Goal: Communication & Community: Answer question/provide support

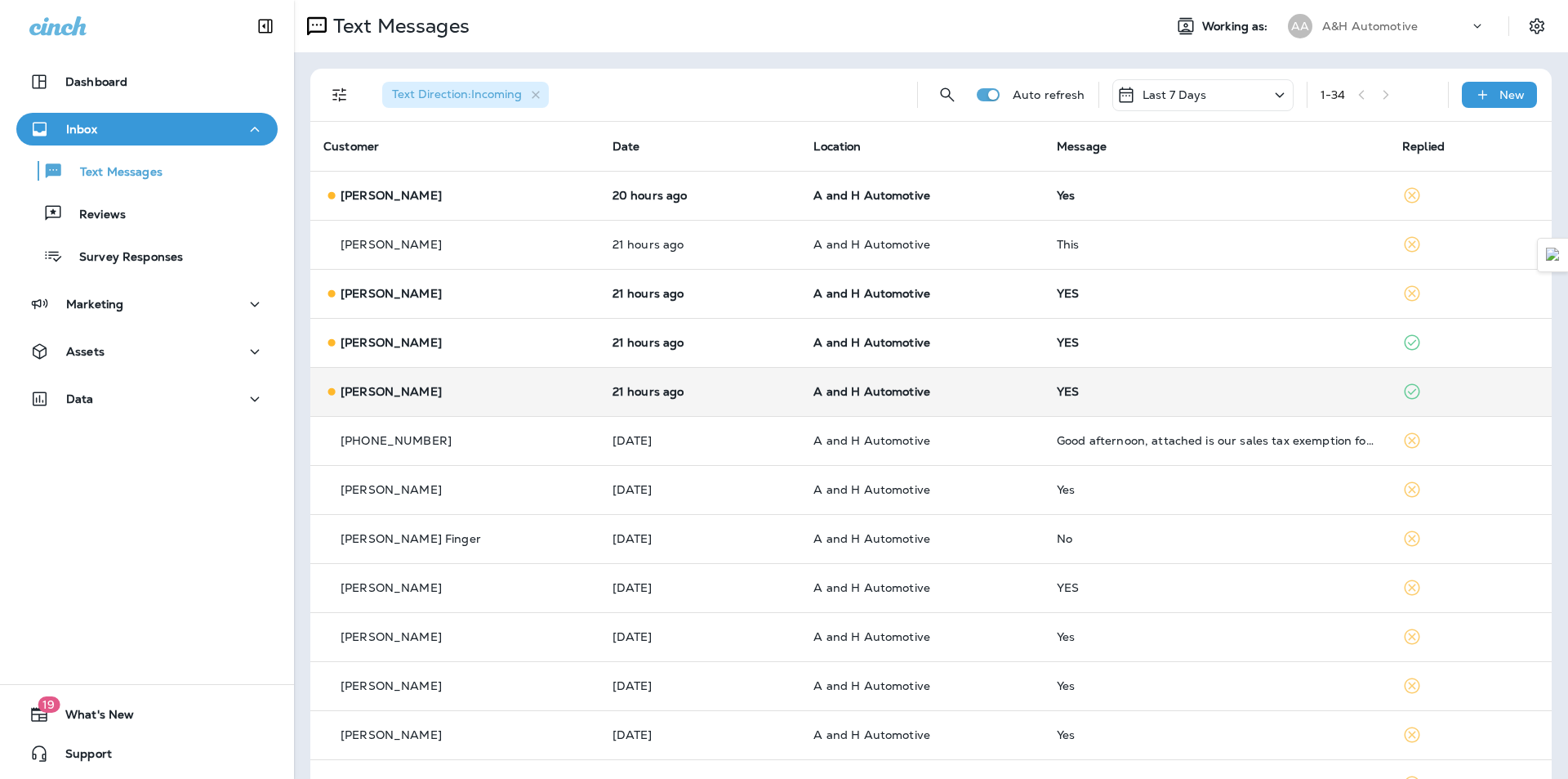
click at [1056, 377] on td "YES" at bounding box center [1216, 392] width 345 height 49
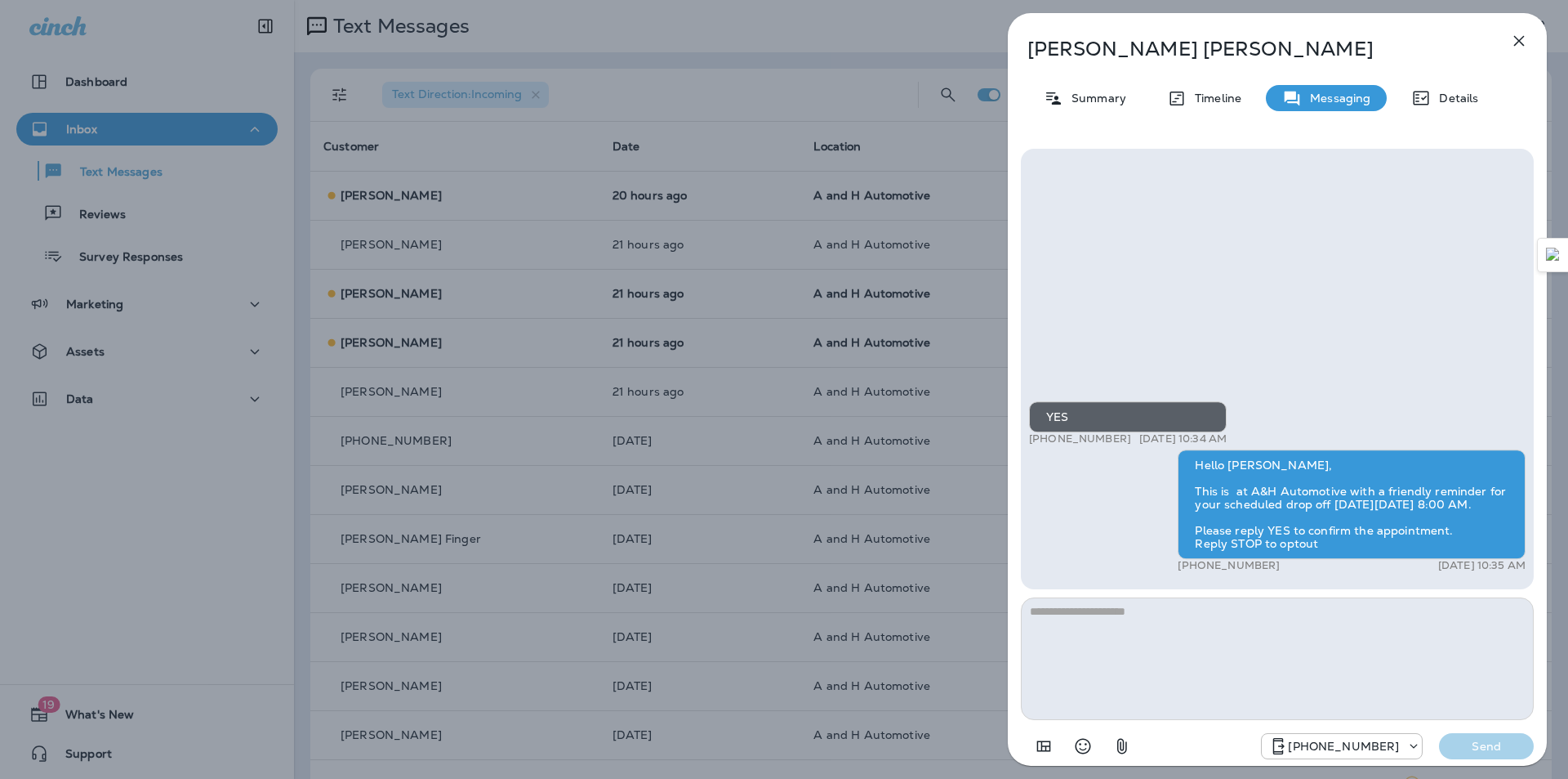
click at [901, 380] on div "[PERSON_NAME] Summary Timeline Messaging Details YES +1 (405) 317-0270 [DATE] 1…" at bounding box center [784, 389] width 1568 height 779
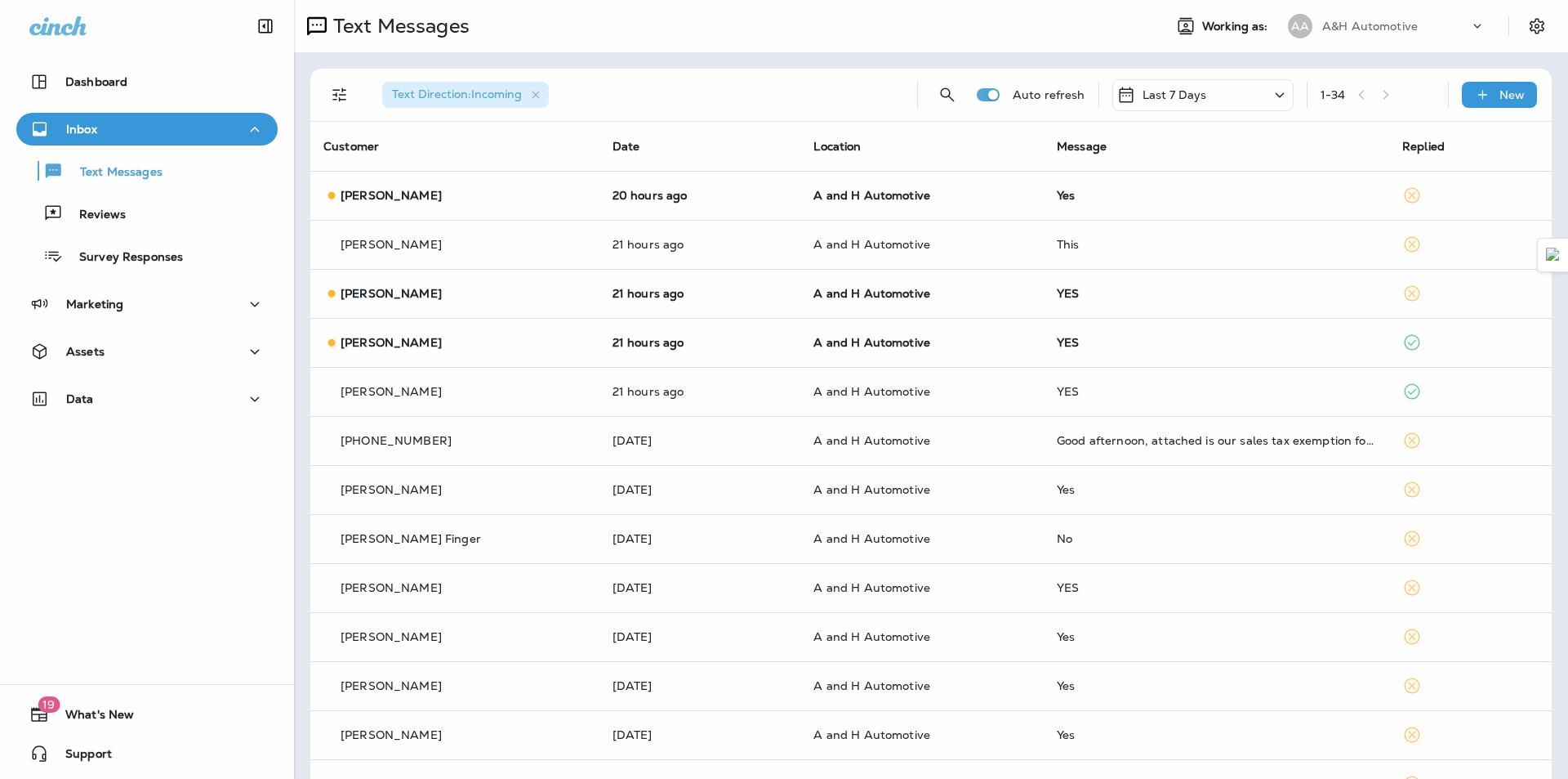
click at [995, 313] on div at bounding box center [784, 389] width 1568 height 779
click at [995, 313] on td "A and H Automotive" at bounding box center [922, 293] width 244 height 49
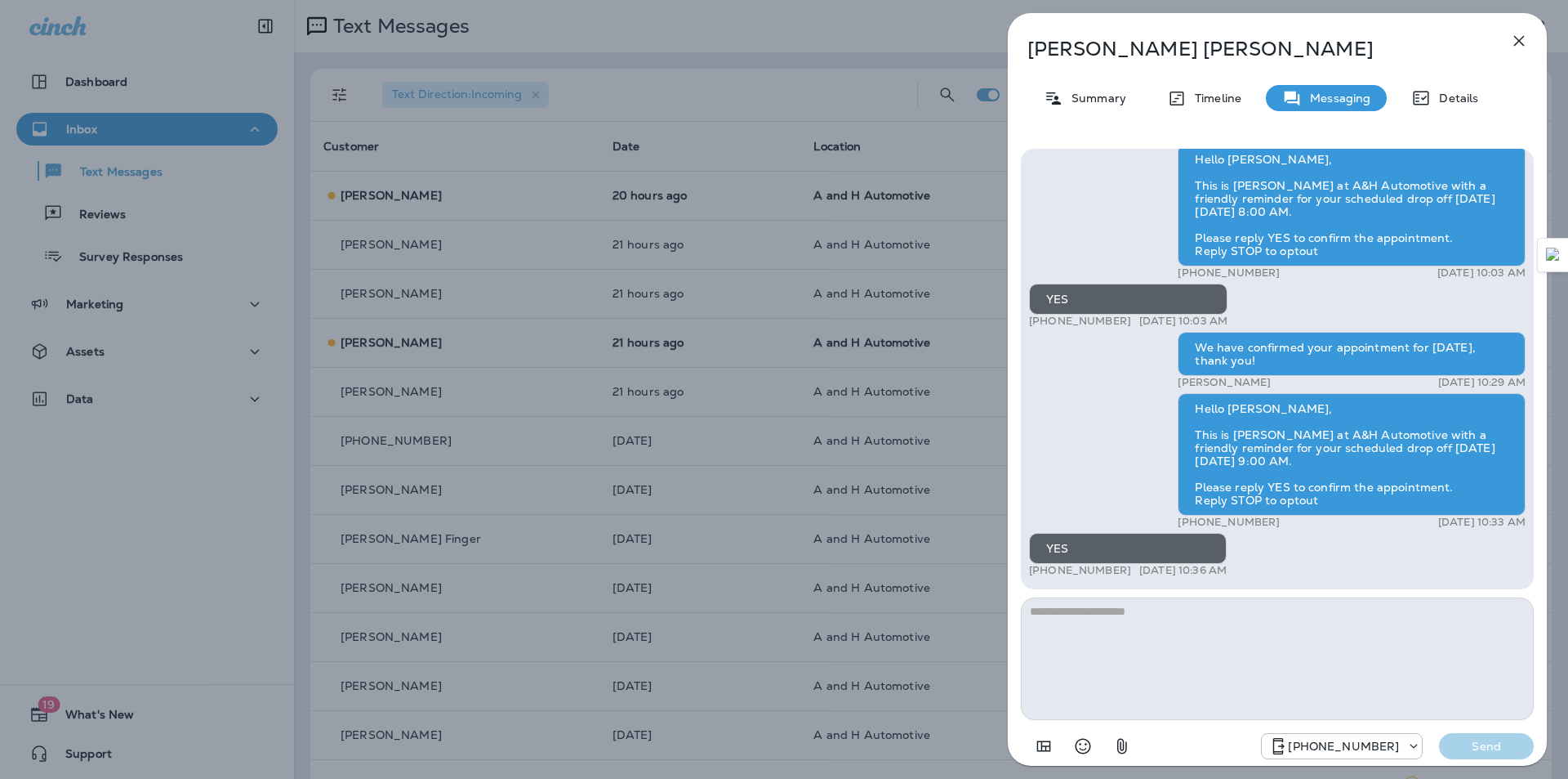
click at [894, 425] on div "[PERSON_NAME] Summary Timeline Messaging Details Hello [PERSON_NAME], This is a…" at bounding box center [784, 389] width 1568 height 779
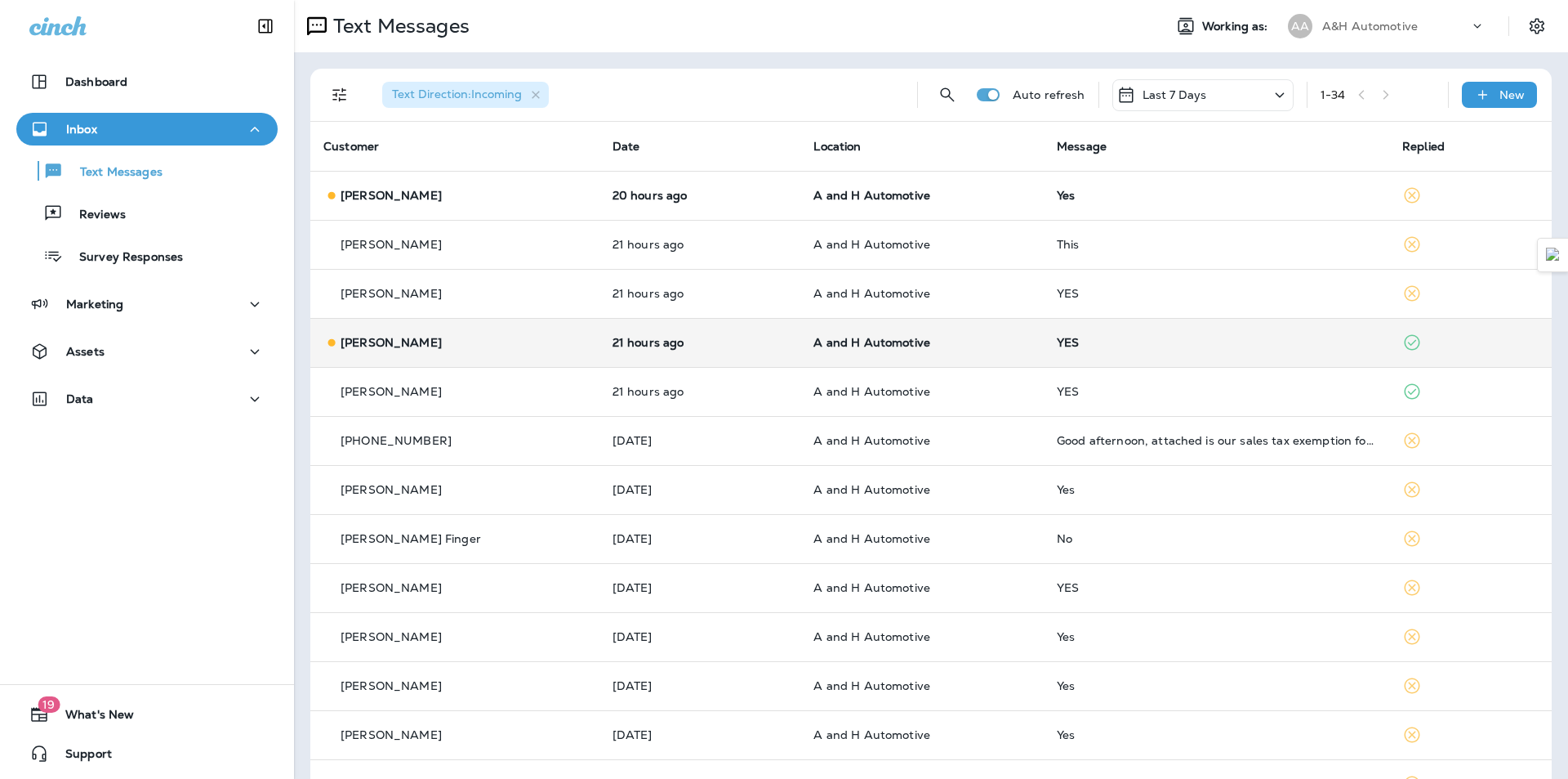
click at [1044, 359] on td "YES" at bounding box center [1216, 343] width 345 height 49
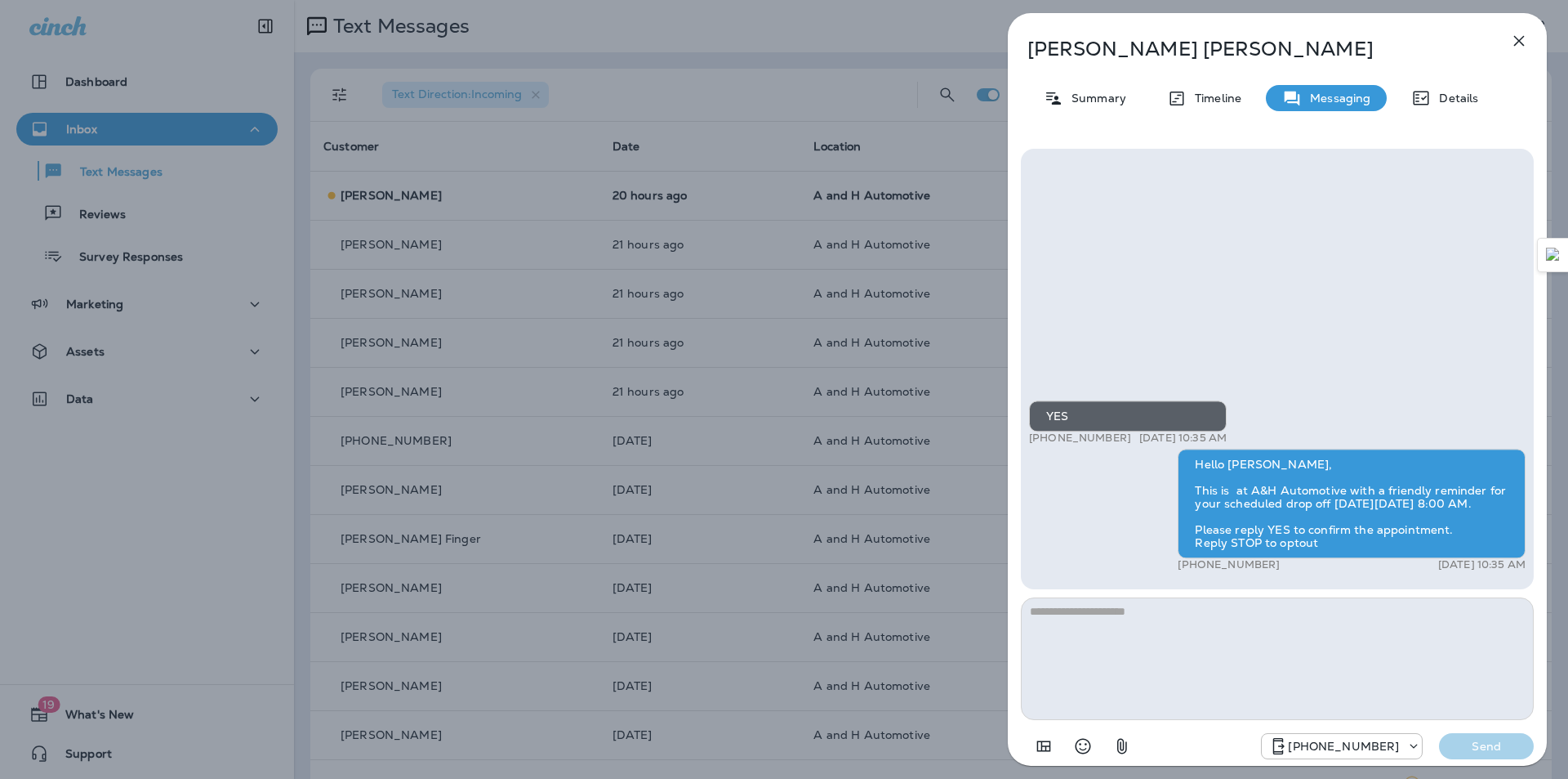
click at [914, 422] on div "[PERSON_NAME] Summary Timeline Messaging Details YES +1 (918) 557-2029 [DATE] 1…" at bounding box center [784, 389] width 1568 height 779
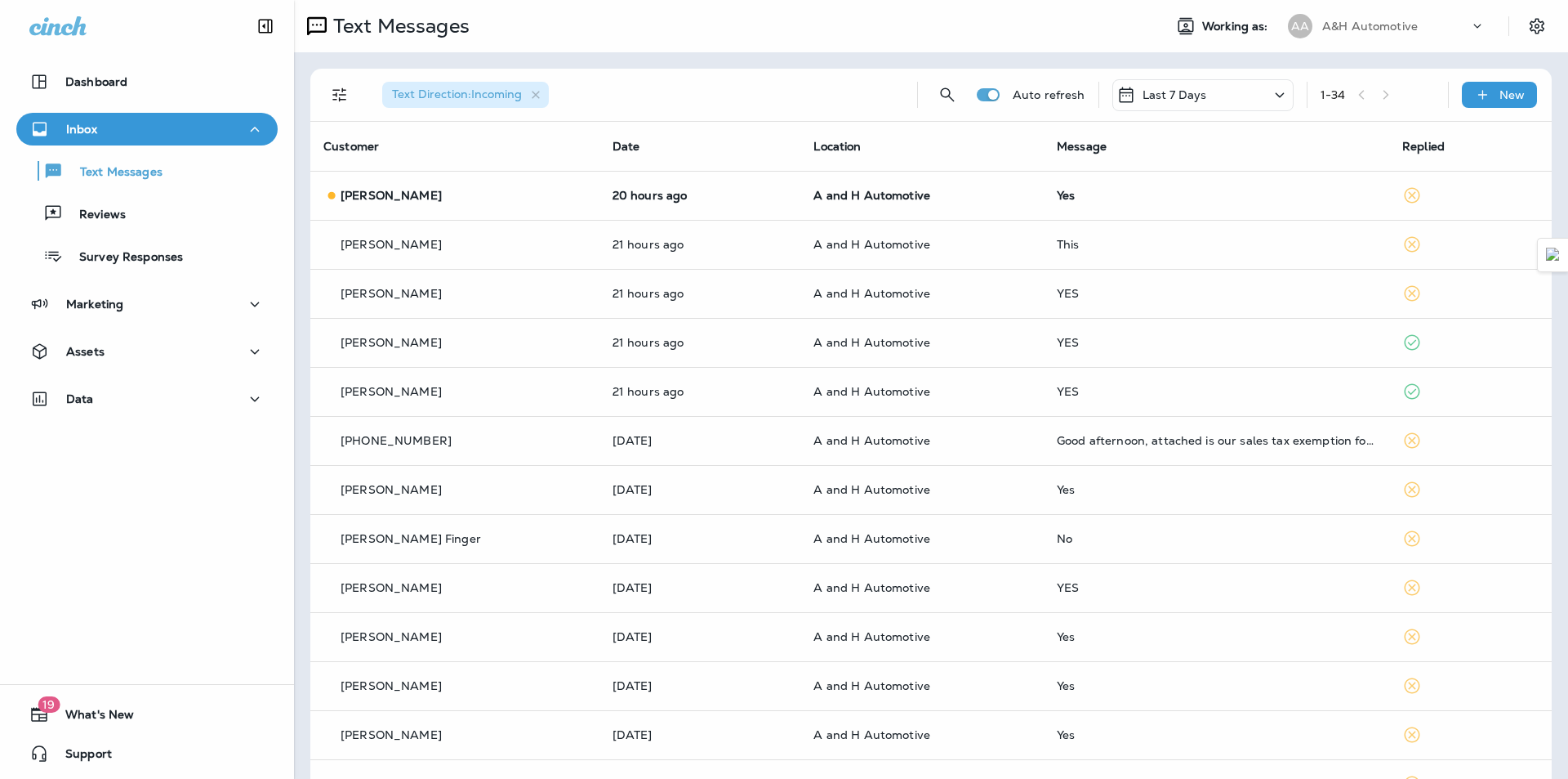
click at [1007, 175] on div at bounding box center [784, 389] width 1568 height 779
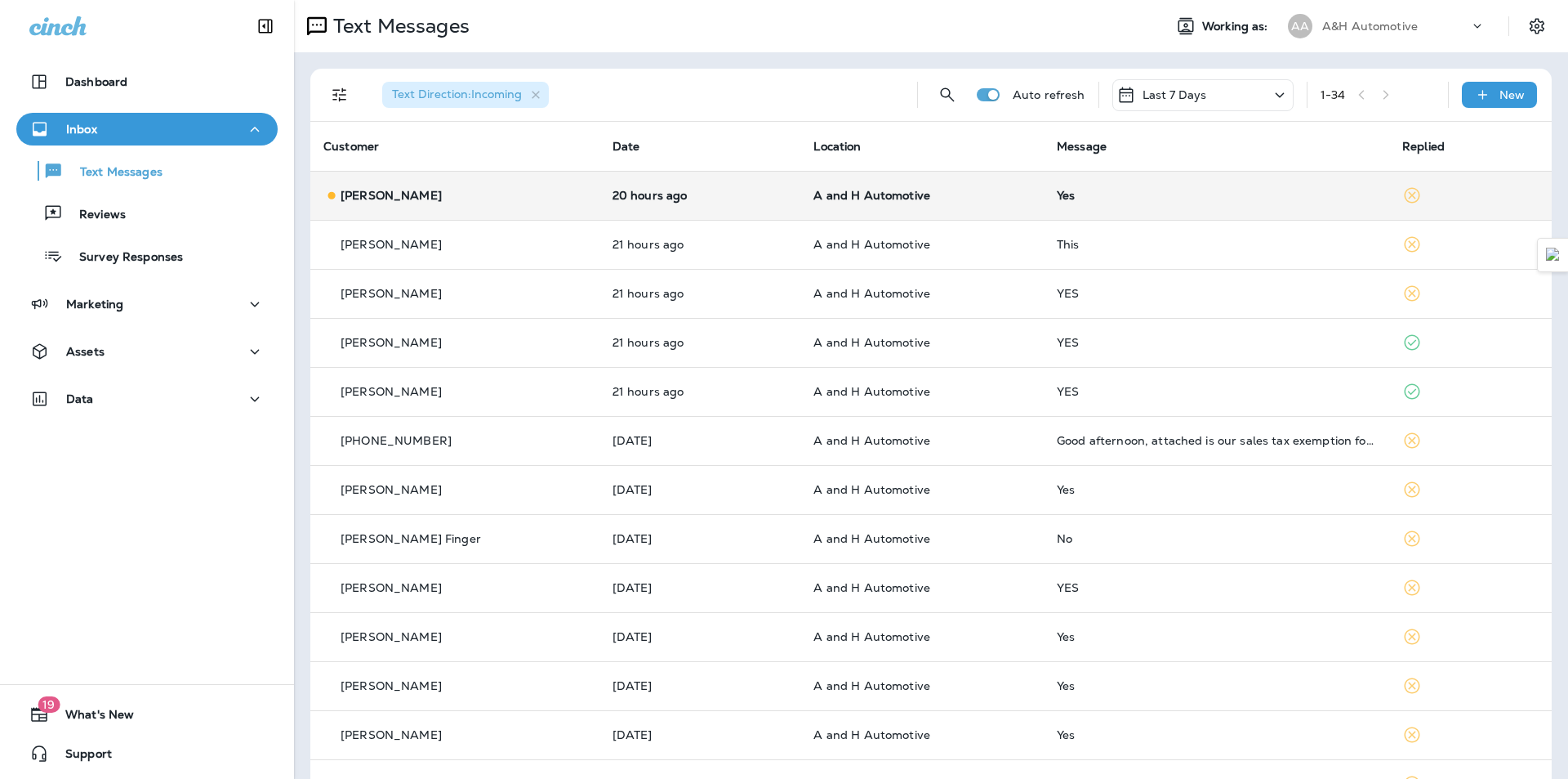
click at [1006, 182] on td "A and H Automotive" at bounding box center [922, 195] width 244 height 49
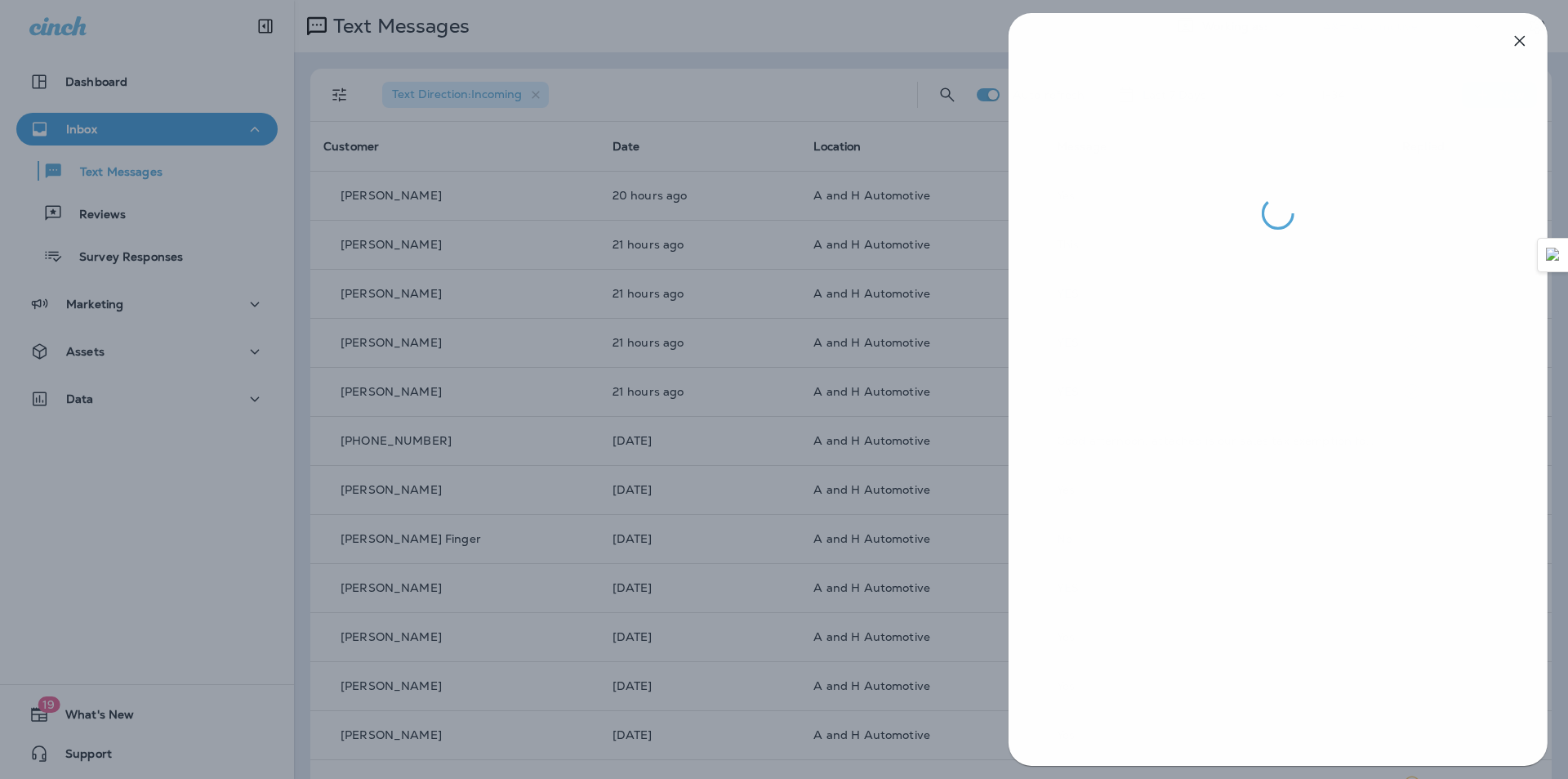
click at [822, 383] on div at bounding box center [785, 389] width 1568 height 779
